Goal: Transaction & Acquisition: Purchase product/service

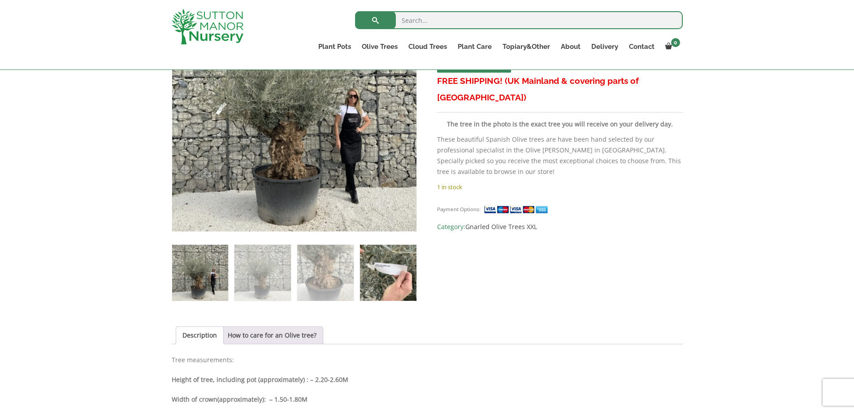
scroll to position [224, 0]
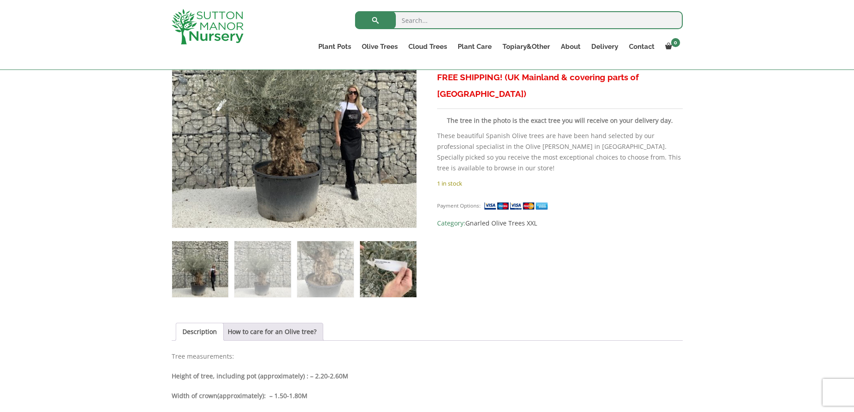
click at [387, 261] on img at bounding box center [388, 269] width 56 height 56
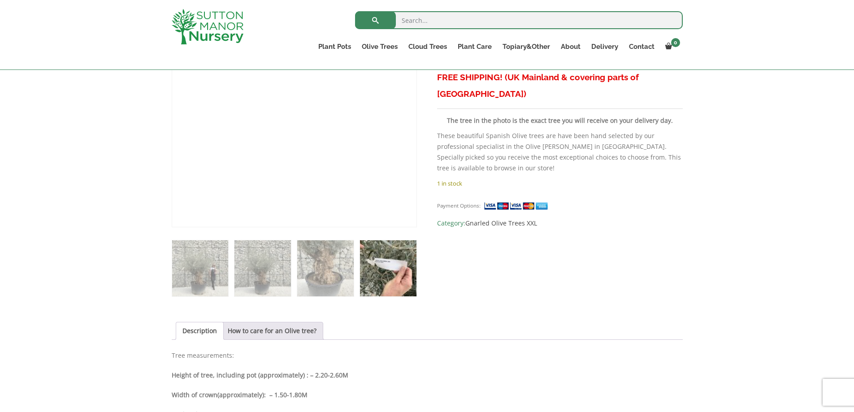
scroll to position [179, 0]
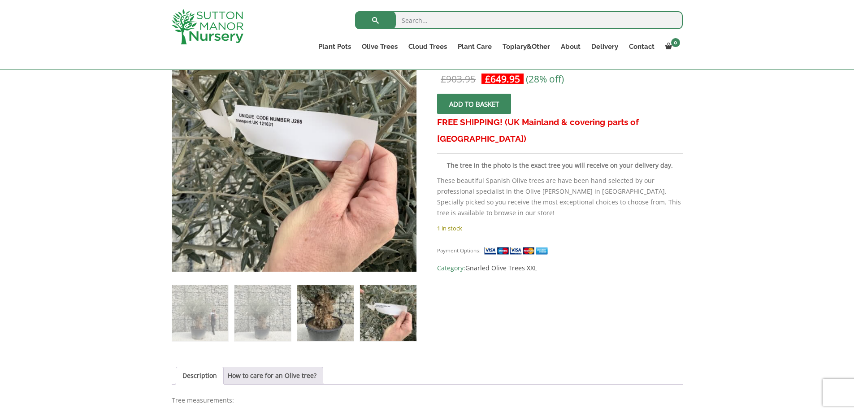
click at [335, 301] on img at bounding box center [325, 313] width 56 height 56
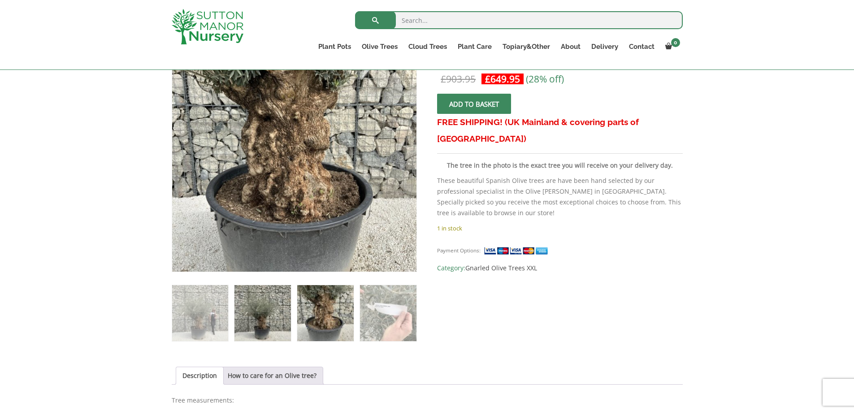
click at [270, 302] on img at bounding box center [263, 313] width 56 height 56
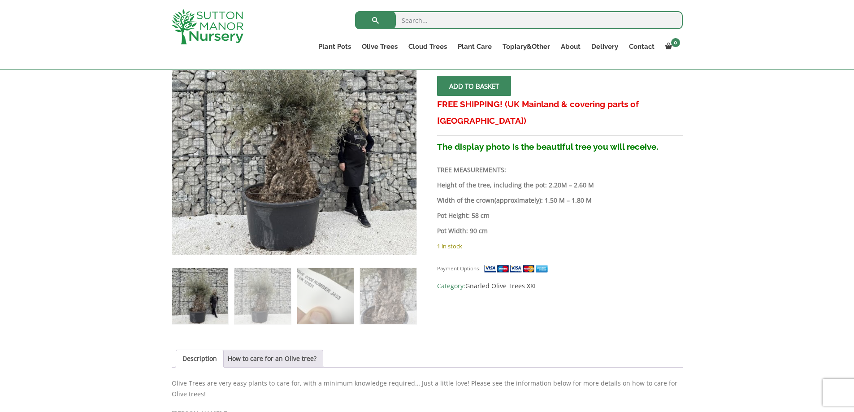
scroll to position [224, 0]
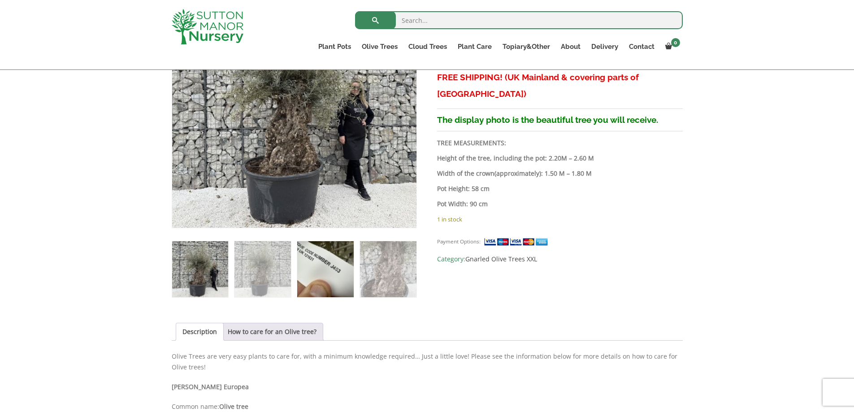
click at [317, 274] on img at bounding box center [325, 269] width 56 height 56
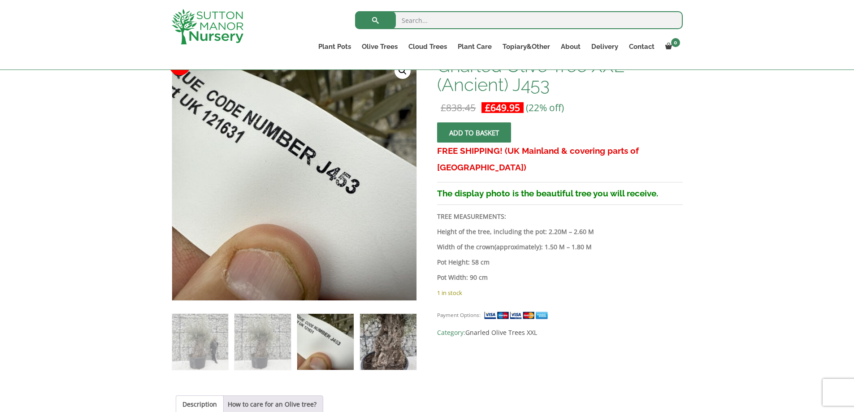
scroll to position [135, 0]
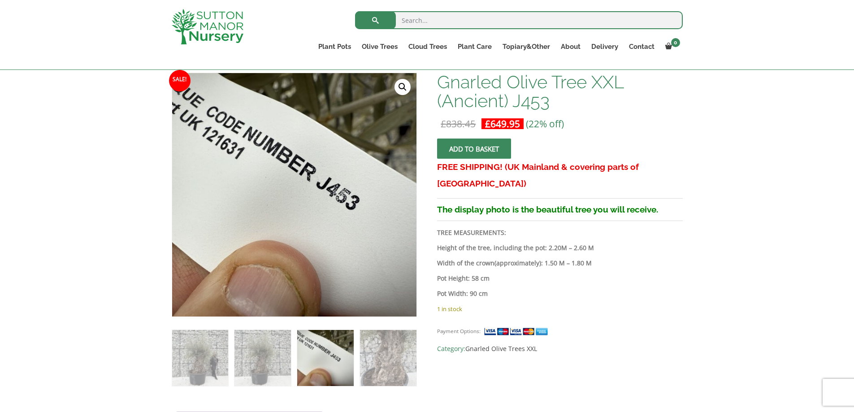
click at [322, 361] on img at bounding box center [325, 358] width 56 height 56
click at [277, 361] on img at bounding box center [263, 358] width 56 height 56
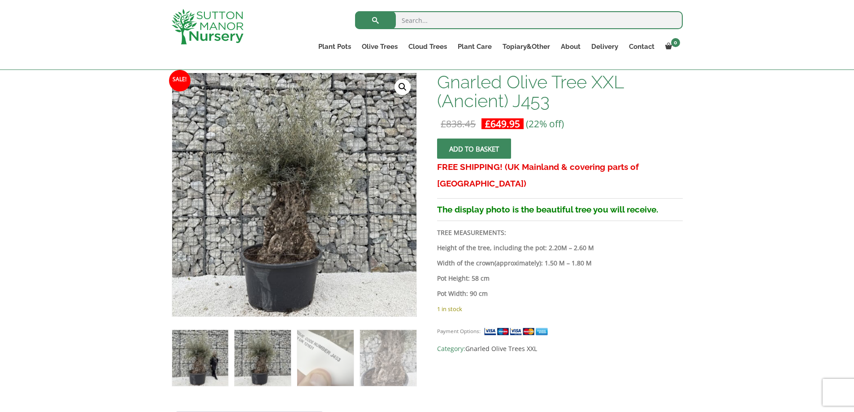
click at [225, 360] on img at bounding box center [200, 358] width 56 height 56
